Goal: Task Accomplishment & Management: Use online tool/utility

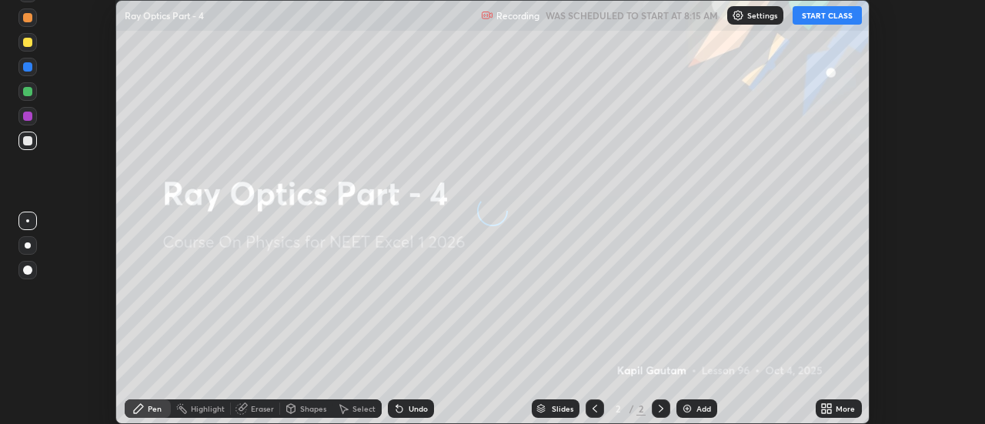
scroll to position [424, 984]
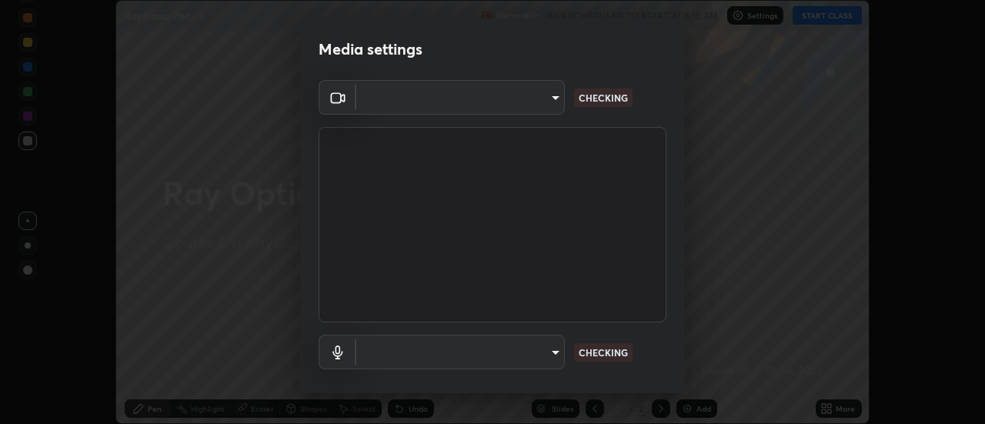
type input "4eebad9fb2b760257747d3faba0537f77ebfd590b97cb0ff6e10e17389be776b"
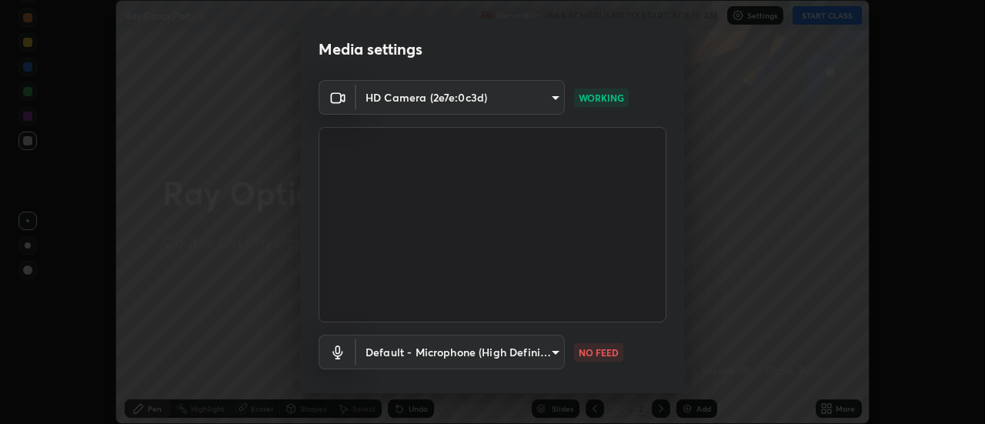
click at [545, 350] on body "Erase all Ray Optics Part - 4 Recording WAS SCHEDULED TO START AT 8:15 AM Setti…" at bounding box center [492, 212] width 985 height 424
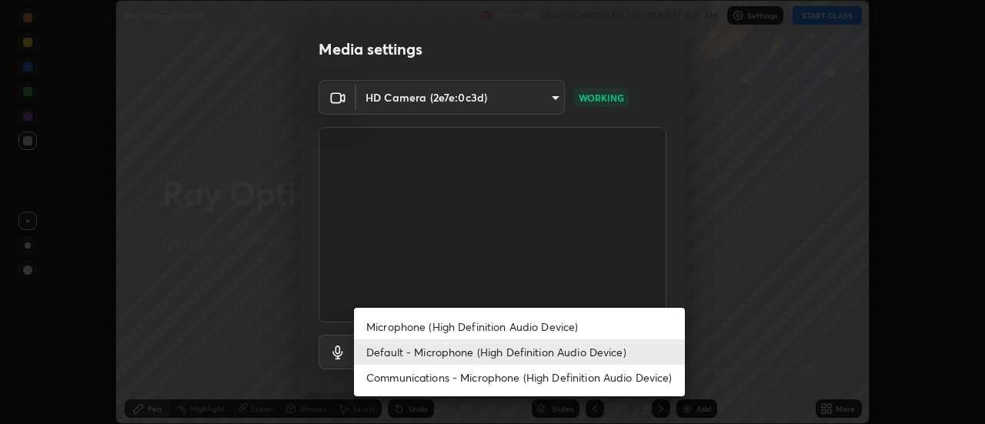
click at [471, 321] on li "Microphone (High Definition Audio Device)" at bounding box center [519, 326] width 331 height 25
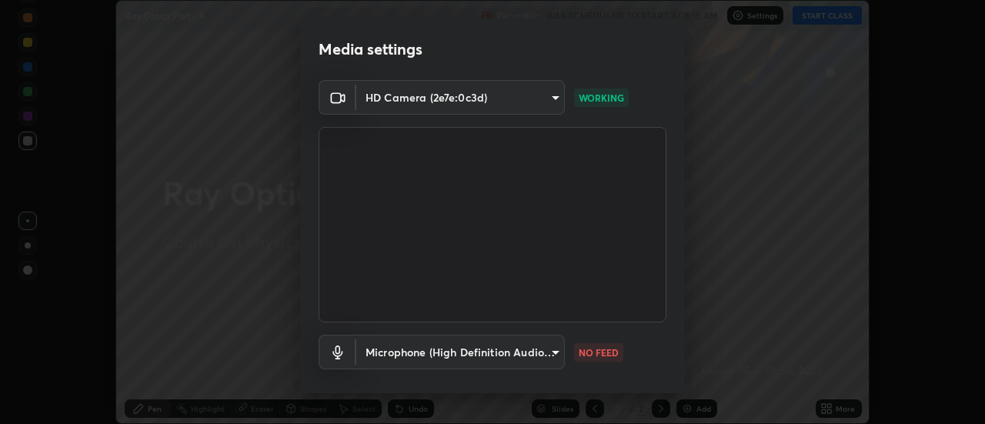
click at [498, 352] on body "Erase all Ray Optics Part - 4 Recording WAS SCHEDULED TO START AT 8:15 AM Setti…" at bounding box center [492, 212] width 985 height 424
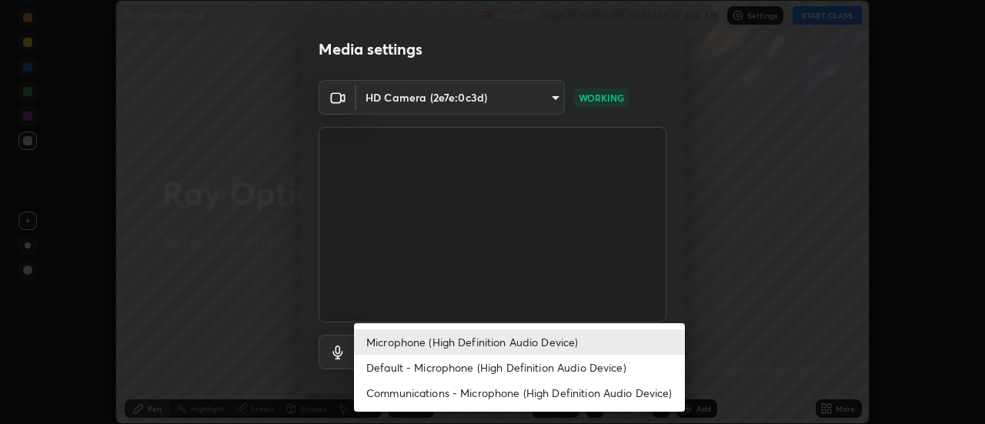
click at [464, 366] on li "Default - Microphone (High Definition Audio Device)" at bounding box center [519, 367] width 331 height 25
type input "default"
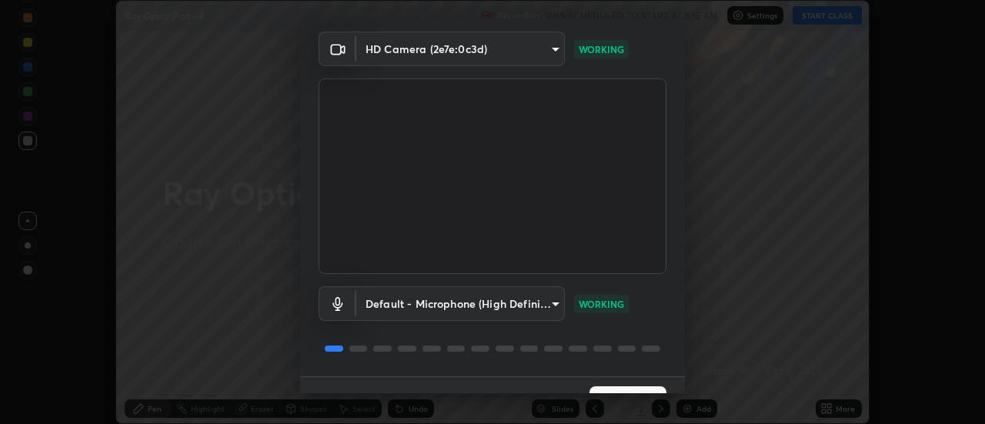
scroll to position [81, 0]
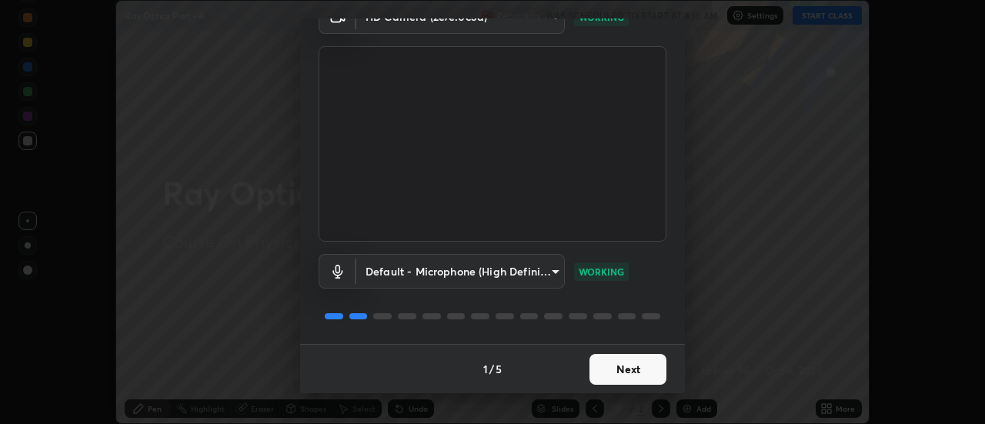
click at [614, 366] on button "Next" at bounding box center [627, 369] width 77 height 31
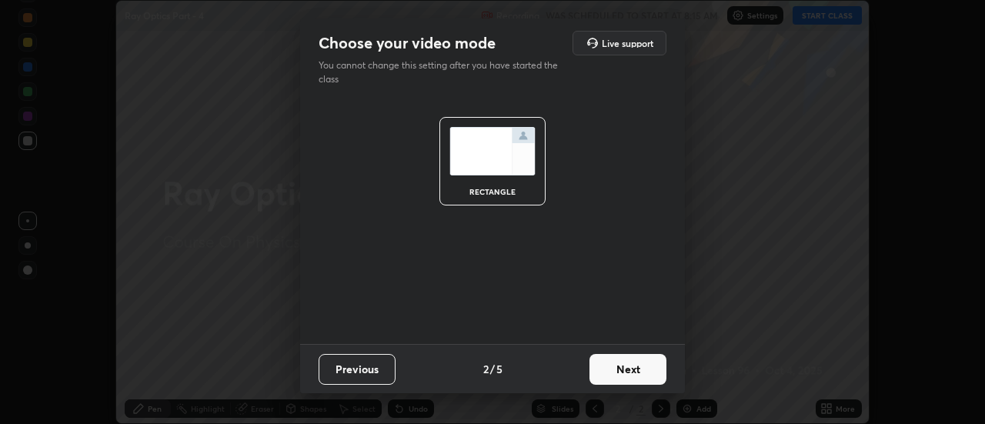
click at [631, 369] on button "Next" at bounding box center [627, 369] width 77 height 31
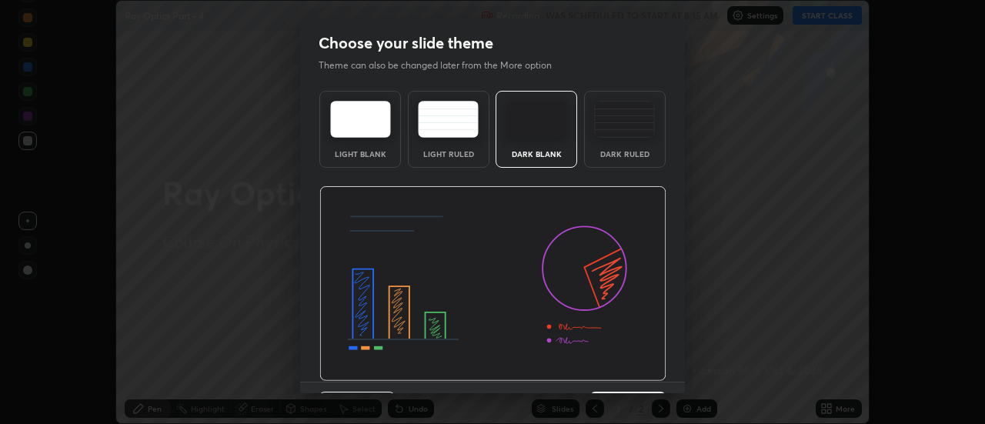
scroll to position [38, 0]
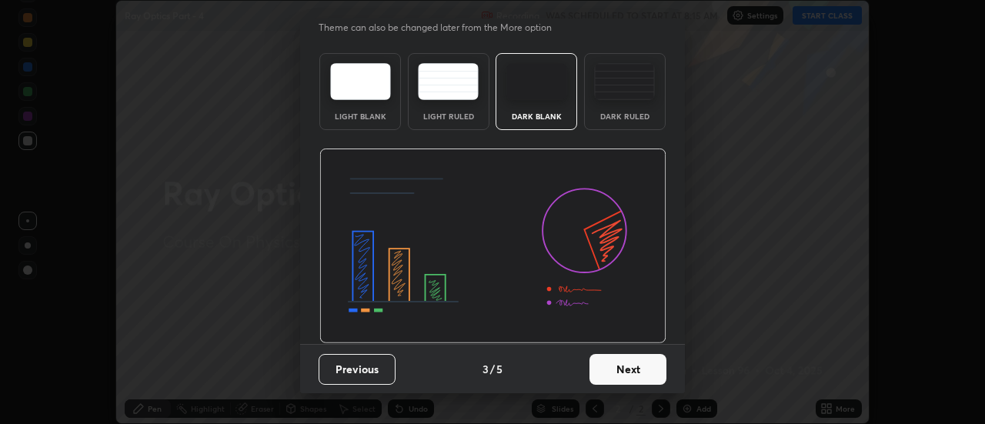
click at [631, 376] on button "Next" at bounding box center [627, 369] width 77 height 31
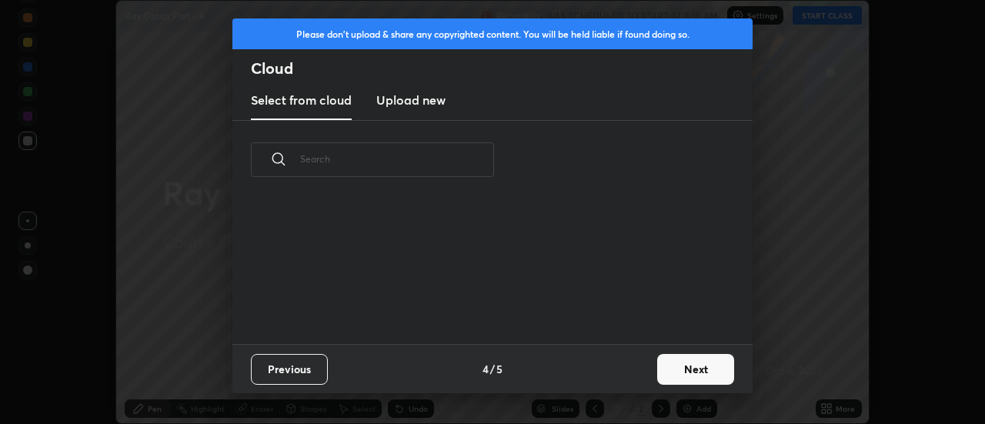
click at [674, 372] on button "Next" at bounding box center [695, 369] width 77 height 31
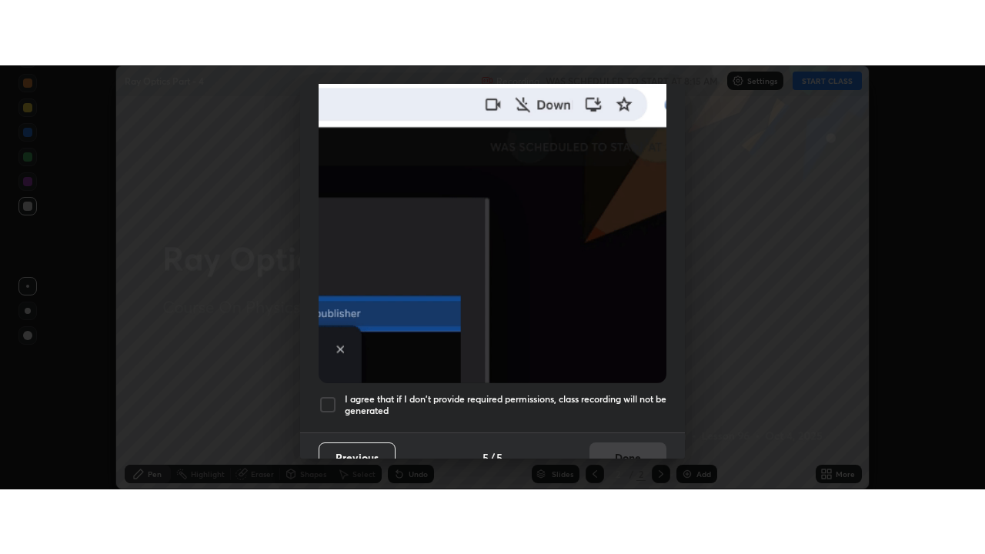
scroll to position [395, 0]
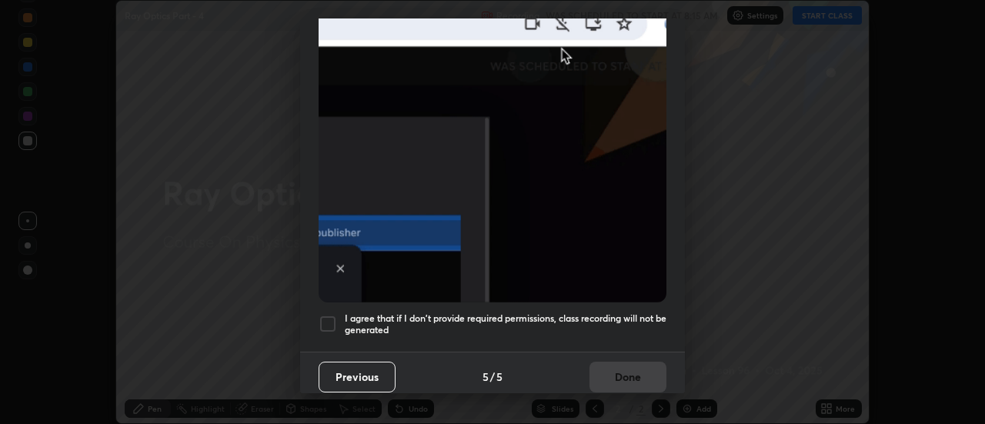
click at [328, 315] on div at bounding box center [327, 324] width 18 height 18
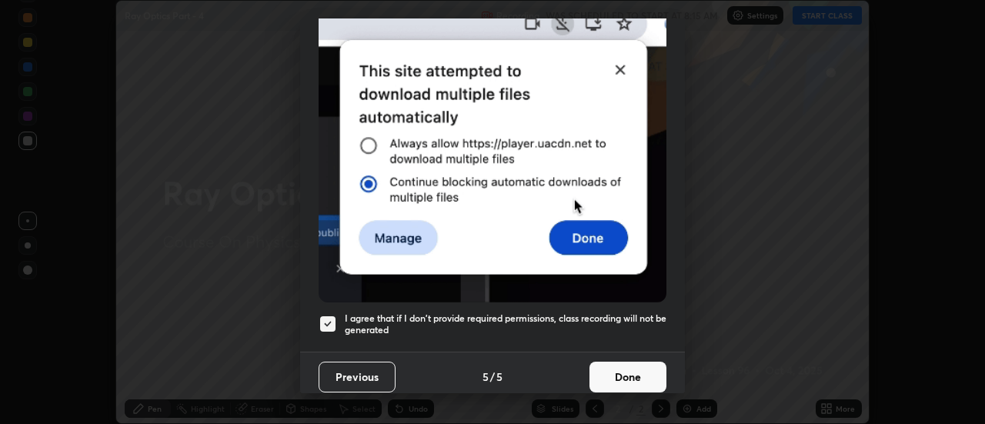
click at [618, 369] on button "Done" at bounding box center [627, 377] width 77 height 31
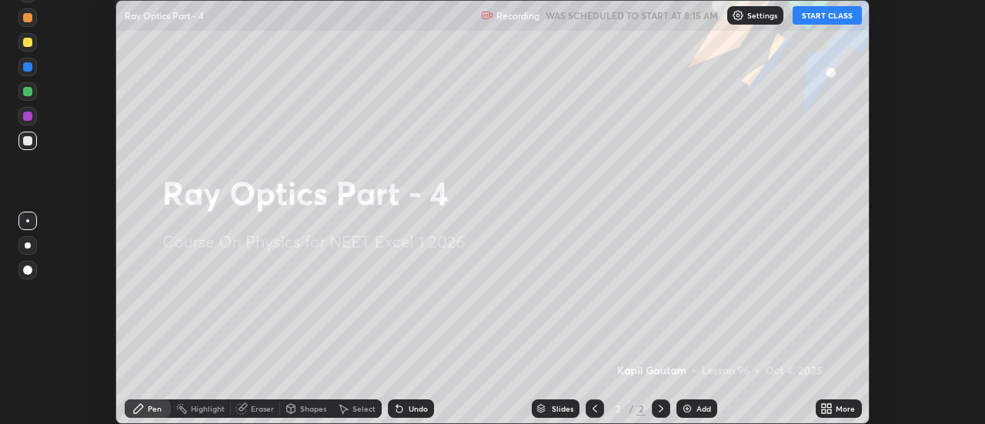
click at [828, 411] on icon at bounding box center [830, 411] width 4 height 4
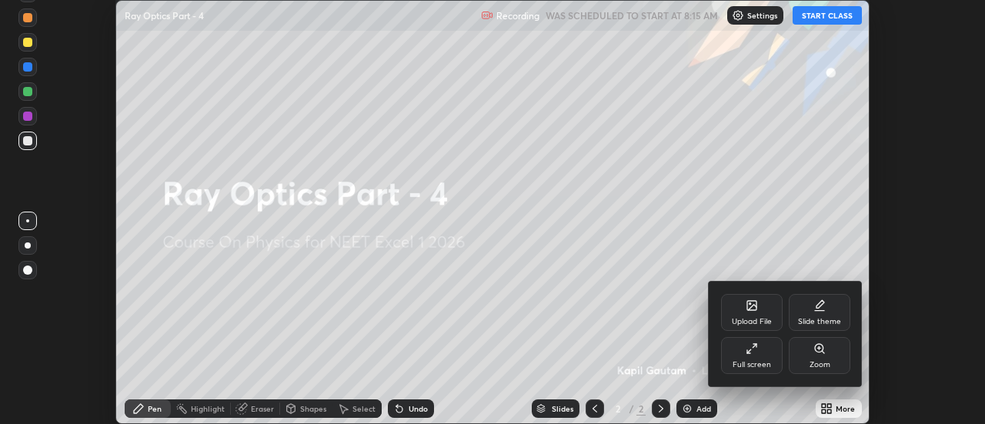
click at [756, 357] on div "Full screen" at bounding box center [752, 355] width 62 height 37
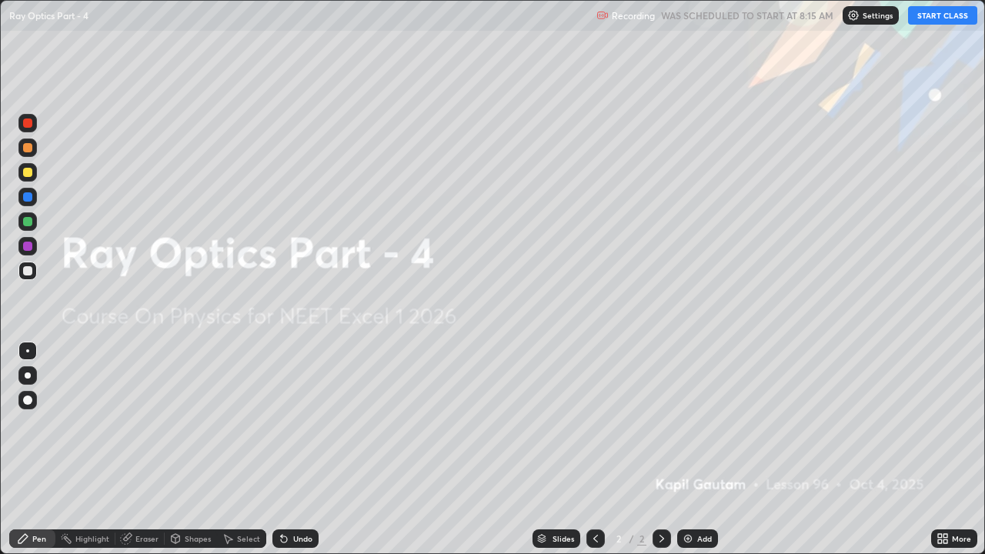
scroll to position [554, 985]
click at [698, 423] on div "Add" at bounding box center [704, 539] width 15 height 8
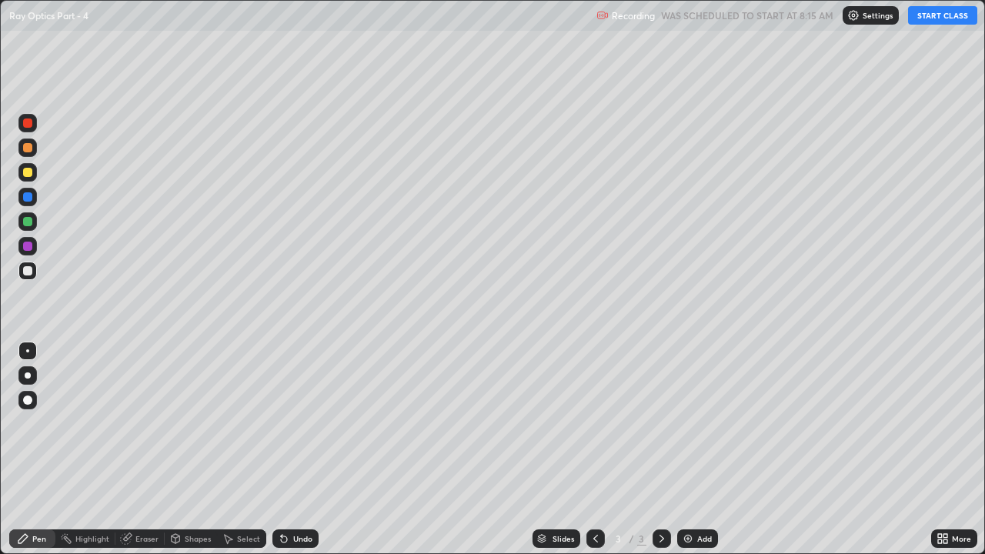
click at [923, 15] on button "START CLASS" at bounding box center [942, 15] width 69 height 18
click at [30, 375] on div at bounding box center [28, 375] width 6 height 6
click at [31, 174] on div at bounding box center [27, 172] width 9 height 9
click at [248, 423] on div "Select" at bounding box center [248, 539] width 23 height 8
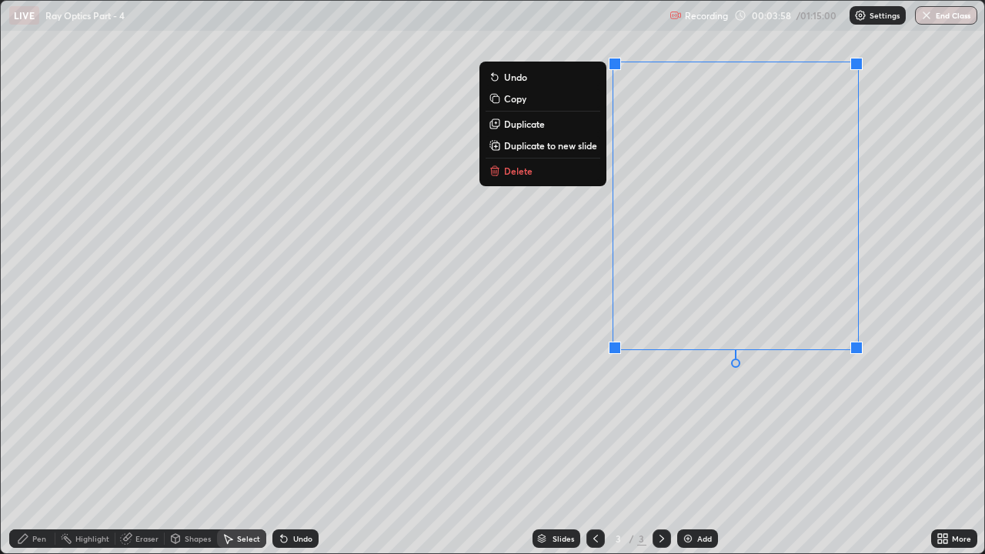
click at [548, 142] on p "Duplicate to new slide" at bounding box center [550, 145] width 93 height 12
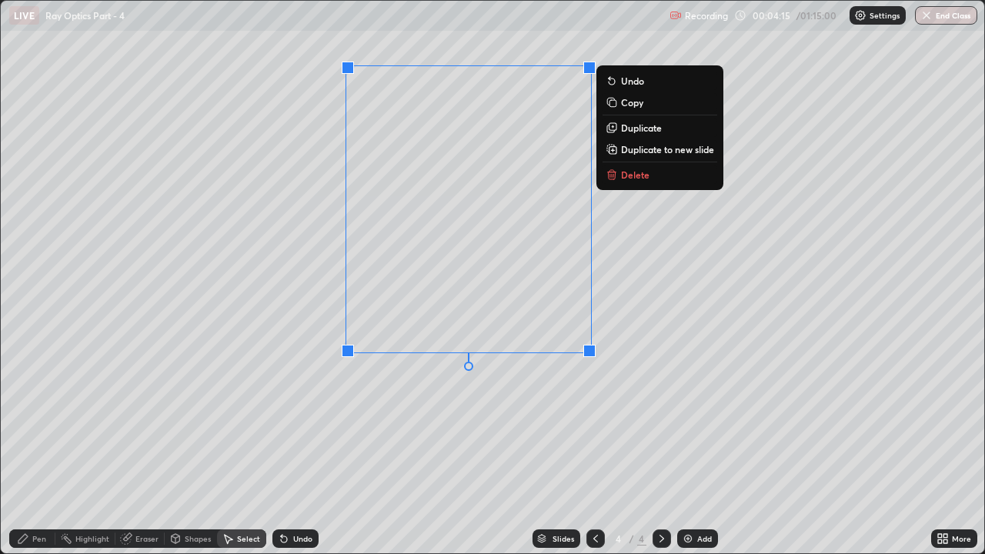
click at [38, 423] on div "Pen" at bounding box center [39, 539] width 14 height 8
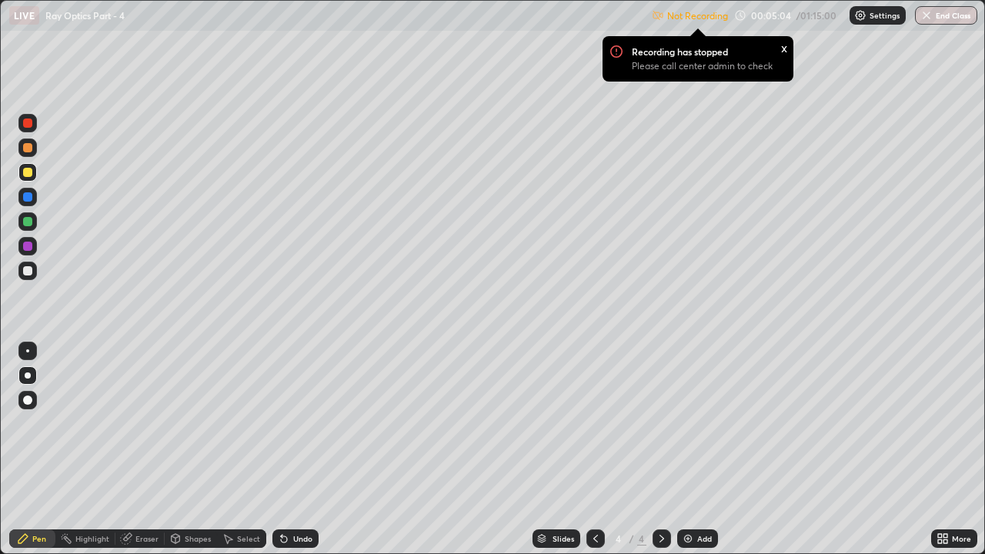
click at [861, 17] on img at bounding box center [860, 15] width 12 height 12
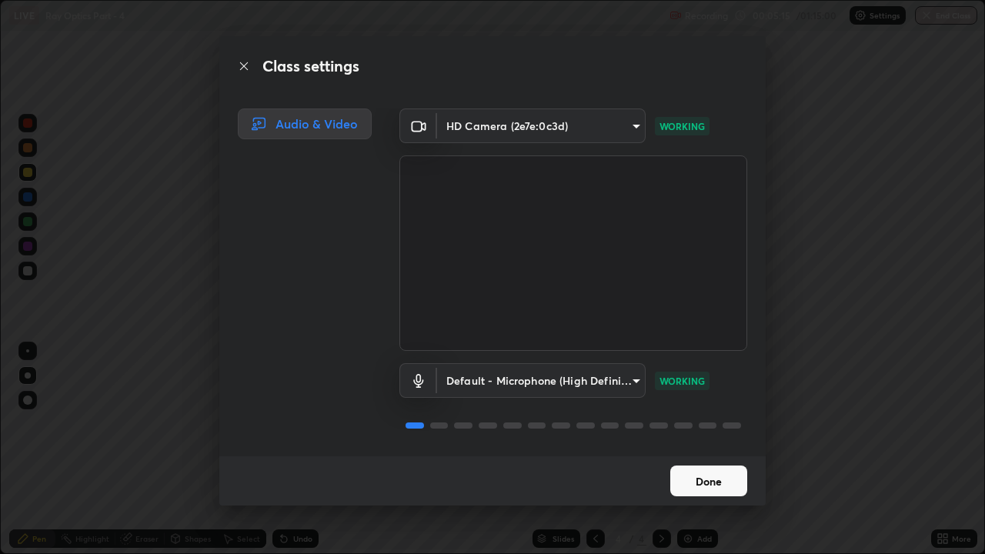
click at [711, 423] on button "Done" at bounding box center [708, 480] width 77 height 31
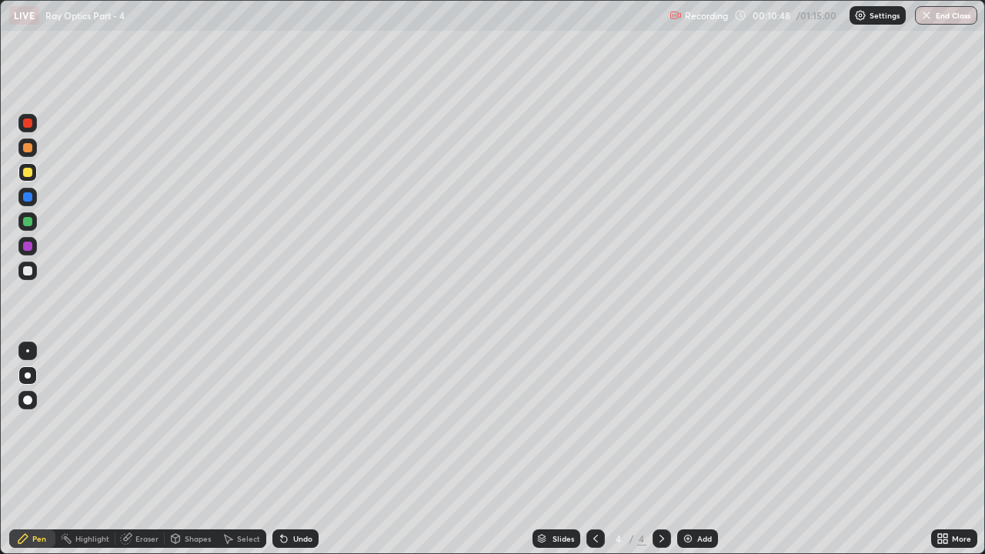
click at [698, 423] on div "Add" at bounding box center [704, 539] width 15 height 8
click at [288, 423] on div "Undo" at bounding box center [295, 538] width 46 height 18
click at [29, 273] on div at bounding box center [27, 270] width 9 height 9
click at [295, 423] on div "Undo" at bounding box center [302, 539] width 19 height 8
click at [30, 173] on div at bounding box center [27, 172] width 9 height 9
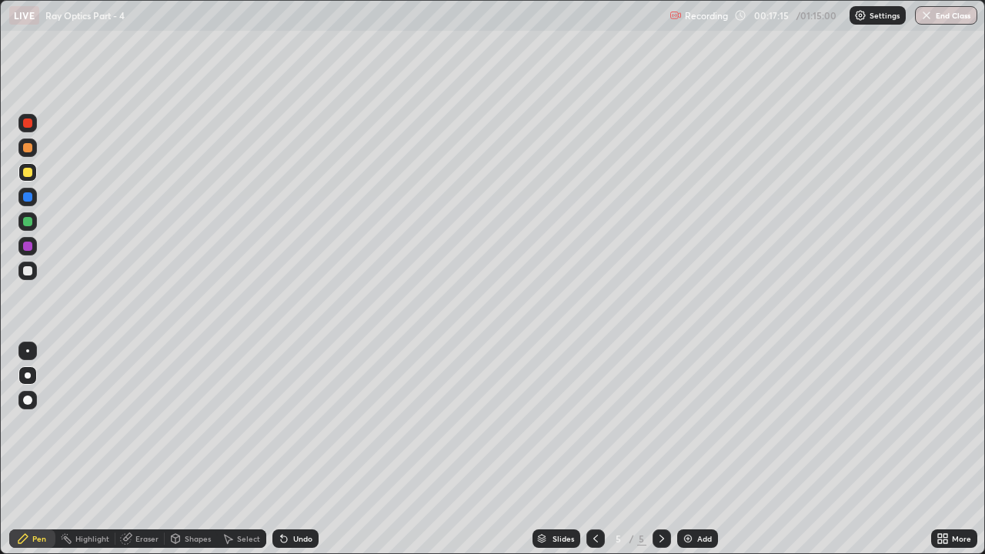
click at [30, 225] on div at bounding box center [27, 221] width 9 height 9
click at [293, 423] on div "Undo" at bounding box center [295, 538] width 46 height 18
click at [27, 270] on div at bounding box center [27, 270] width 9 height 9
click at [694, 423] on div "Add" at bounding box center [697, 538] width 41 height 18
click at [25, 176] on div at bounding box center [27, 172] width 9 height 9
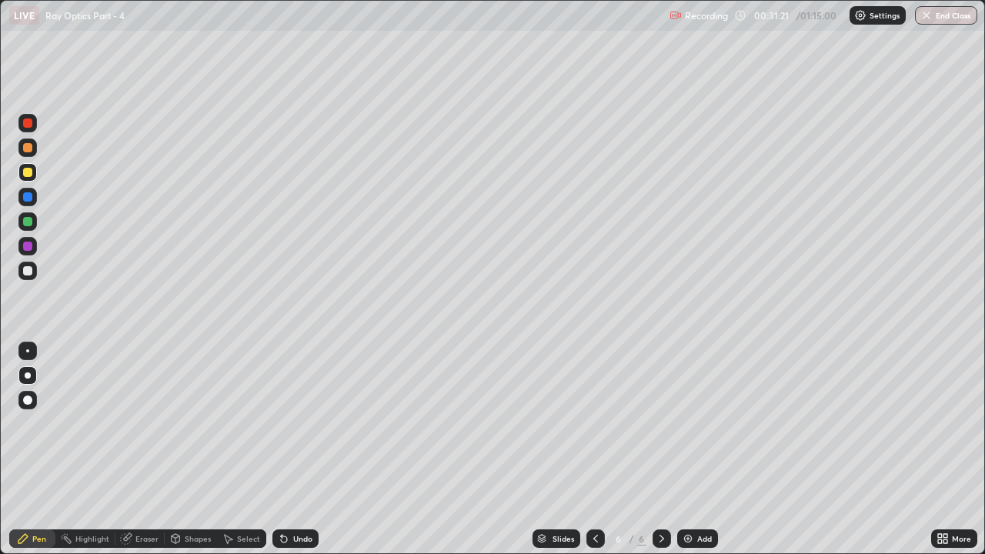
click at [28, 274] on div at bounding box center [27, 270] width 9 height 9
click at [25, 222] on div at bounding box center [27, 221] width 9 height 9
click at [706, 423] on div "Add" at bounding box center [704, 539] width 15 height 8
click at [28, 272] on div at bounding box center [27, 270] width 9 height 9
click at [28, 222] on div at bounding box center [27, 221] width 9 height 9
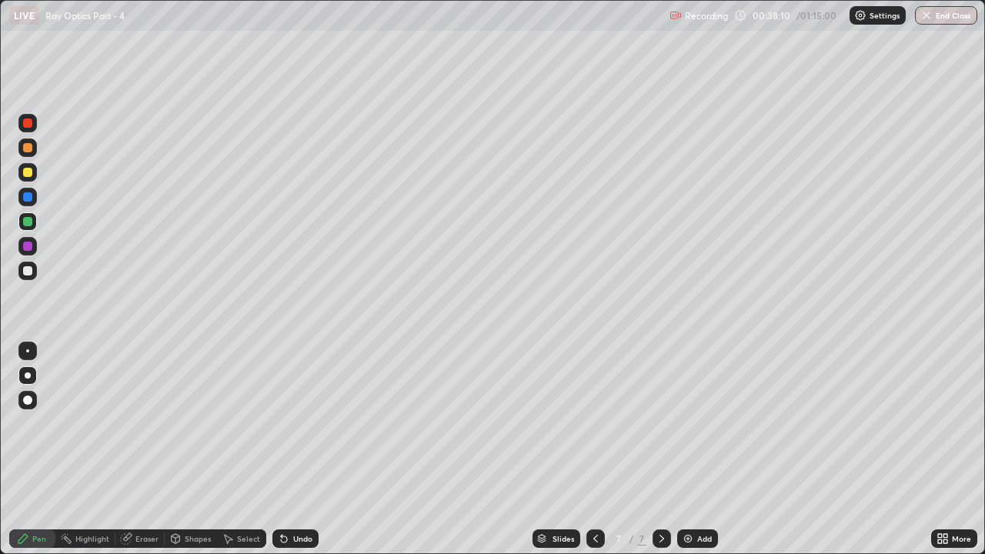
click at [24, 268] on div at bounding box center [27, 270] width 9 height 9
click at [686, 423] on img at bounding box center [687, 538] width 12 height 12
click at [30, 224] on div at bounding box center [27, 221] width 9 height 9
click at [595, 423] on icon at bounding box center [595, 538] width 12 height 12
click at [659, 423] on icon at bounding box center [661, 539] width 5 height 8
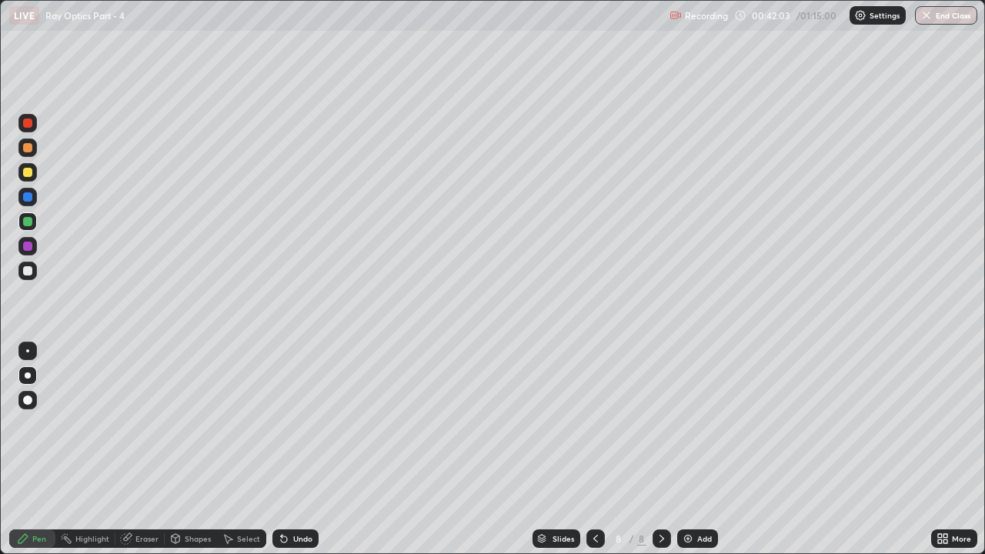
click at [295, 423] on div "Undo" at bounding box center [295, 538] width 46 height 18
click at [28, 272] on div at bounding box center [27, 270] width 9 height 9
click at [25, 173] on div at bounding box center [27, 172] width 9 height 9
click at [30, 274] on div at bounding box center [27, 270] width 9 height 9
click at [27, 220] on div at bounding box center [27, 221] width 9 height 9
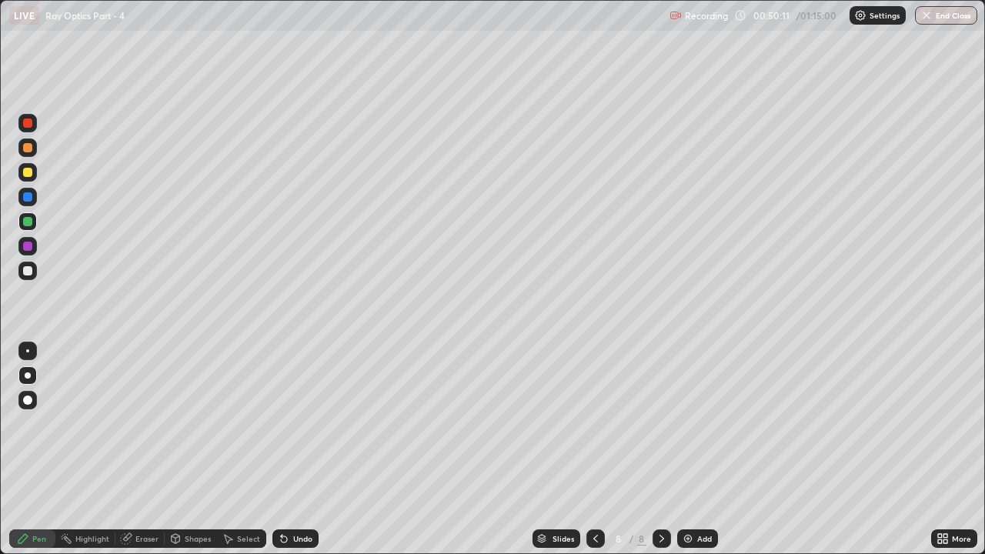
click at [693, 423] on div "Add" at bounding box center [697, 538] width 41 height 18
click at [135, 423] on div "Eraser" at bounding box center [139, 538] width 49 height 18
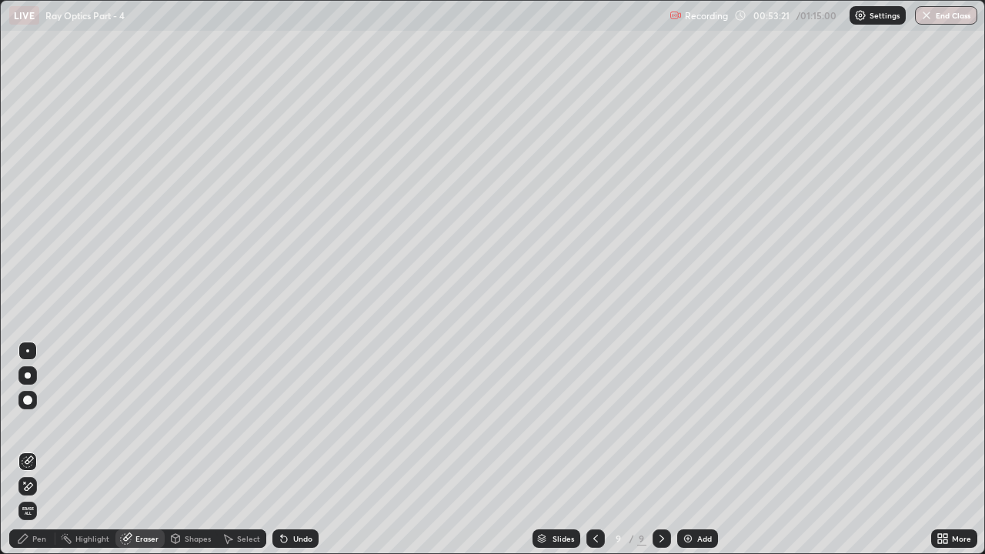
click at [26, 423] on span "Erase all" at bounding box center [27, 510] width 17 height 9
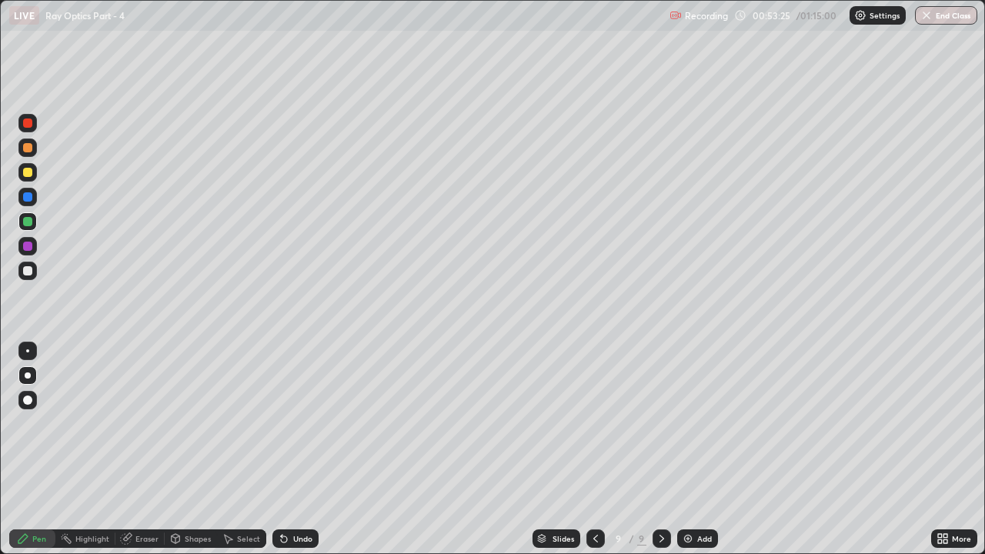
click at [28, 272] on div at bounding box center [27, 270] width 9 height 9
click at [31, 173] on div at bounding box center [27, 172] width 9 height 9
click at [28, 268] on div at bounding box center [27, 270] width 9 height 9
click at [28, 173] on div at bounding box center [27, 172] width 9 height 9
click at [594, 423] on icon at bounding box center [595, 538] width 12 height 12
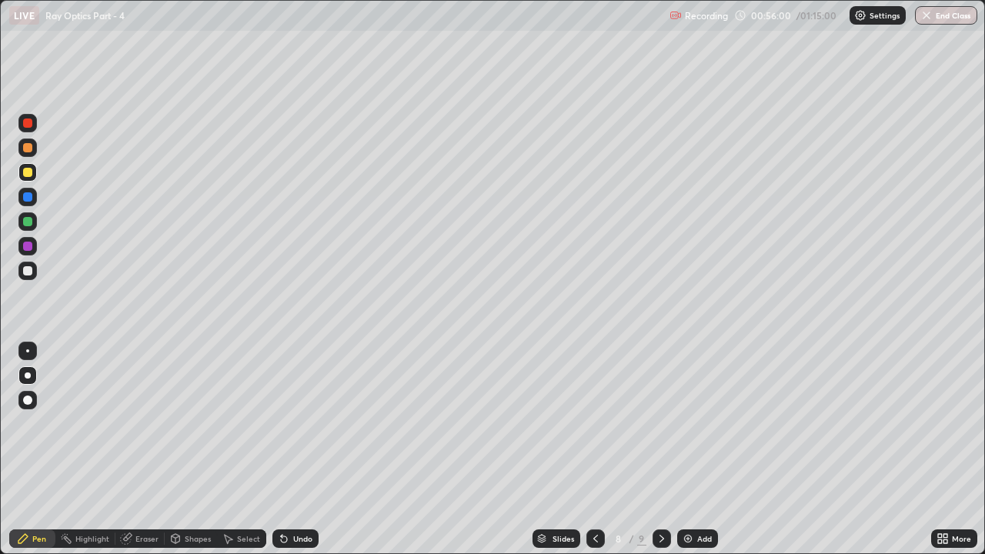
click at [655, 423] on icon at bounding box center [661, 538] width 12 height 12
click at [31, 270] on div at bounding box center [27, 270] width 9 height 9
click at [25, 171] on div at bounding box center [27, 172] width 9 height 9
click at [25, 225] on div at bounding box center [27, 221] width 9 height 9
click at [697, 423] on div "Add" at bounding box center [704, 539] width 15 height 8
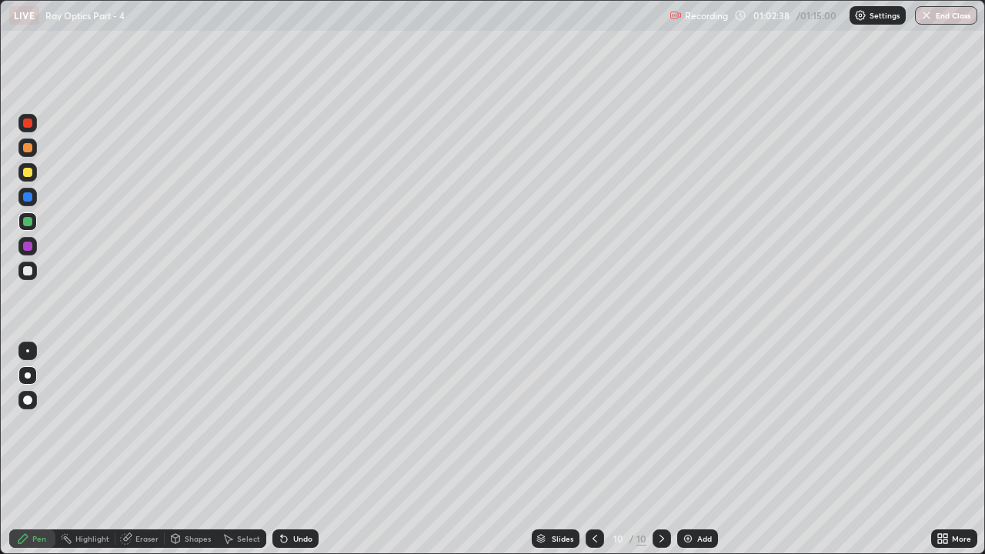
click at [32, 175] on div at bounding box center [27, 172] width 9 height 9
click at [698, 423] on div "Add" at bounding box center [704, 539] width 15 height 8
click at [298, 423] on div "Undo" at bounding box center [302, 539] width 19 height 8
click at [28, 271] on div at bounding box center [27, 270] width 9 height 9
click at [136, 423] on div "Eraser" at bounding box center [146, 539] width 23 height 8
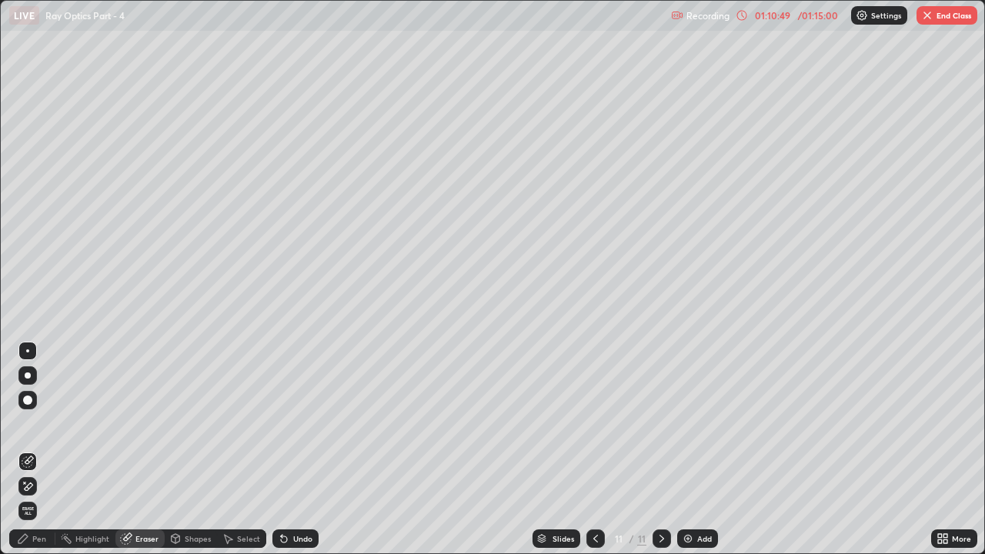
click at [32, 423] on icon at bounding box center [28, 486] width 12 height 13
click at [42, 423] on div "Pen" at bounding box center [39, 539] width 14 height 8
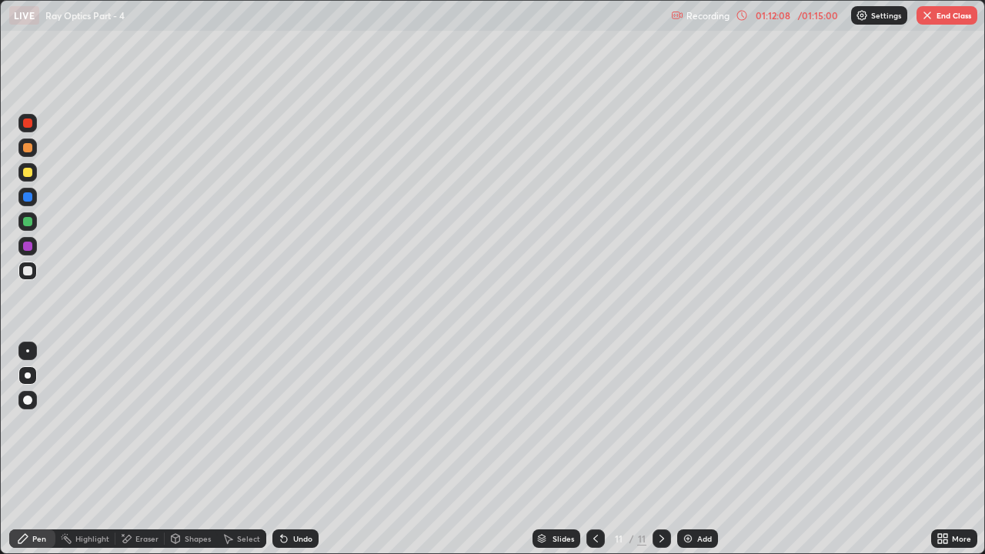
click at [27, 172] on div at bounding box center [27, 172] width 9 height 9
click at [745, 175] on button "Undo" at bounding box center [766, 181] width 45 height 18
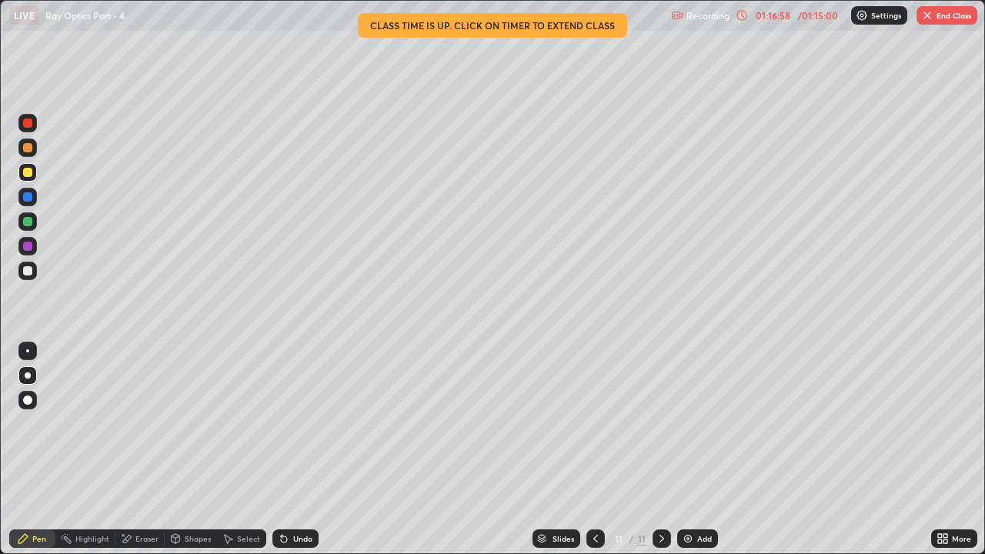
click at [953, 18] on button "End Class" at bounding box center [946, 15] width 61 height 18
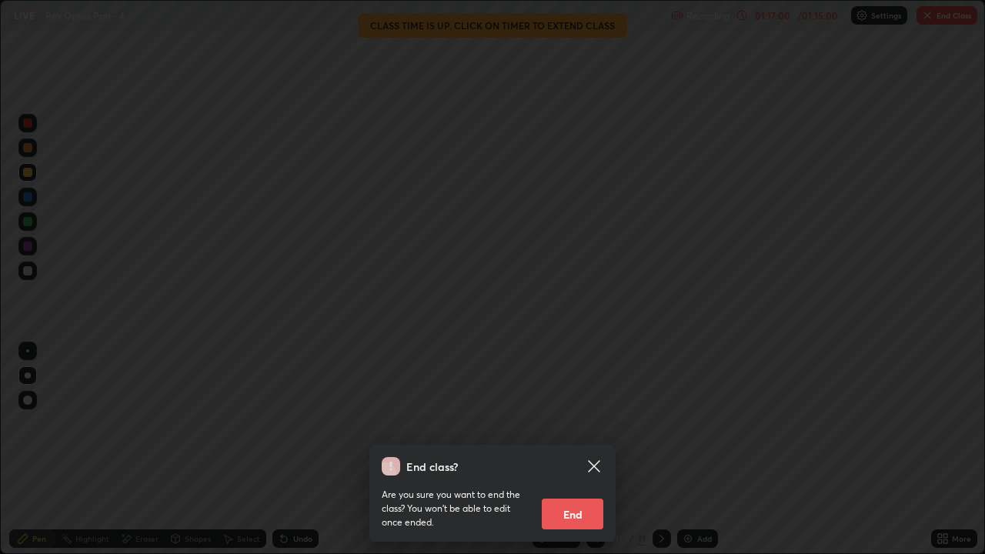
click at [574, 423] on button "End" at bounding box center [572, 513] width 62 height 31
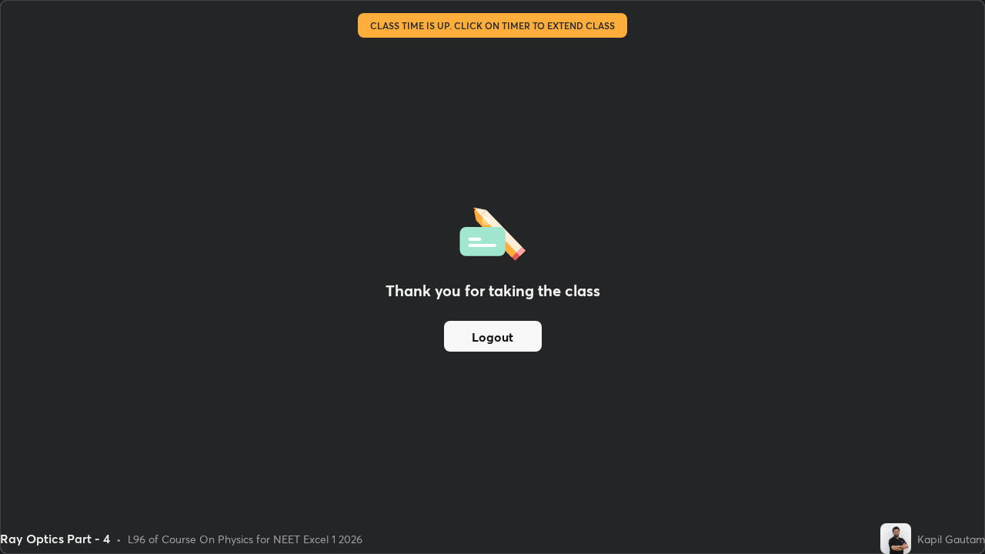
click at [526, 343] on button "Logout" at bounding box center [493, 336] width 98 height 31
